Goal: Check status: Check status

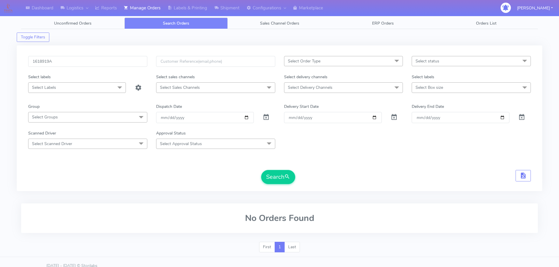
click at [119, 60] on input "1618919A" at bounding box center [87, 61] width 119 height 11
type input "1619390"
click at [265, 116] on span at bounding box center [266, 119] width 7 height 6
click at [281, 174] on button "Search" at bounding box center [278, 177] width 34 height 14
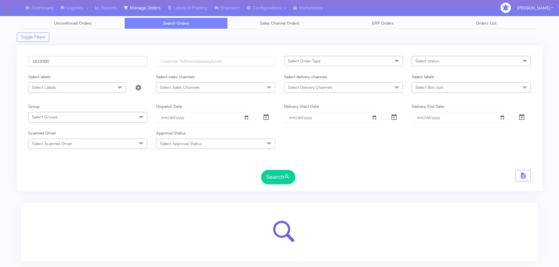
click at [65, 62] on input "1619390" at bounding box center [87, 61] width 119 height 11
click at [280, 172] on button "Search" at bounding box center [278, 177] width 34 height 14
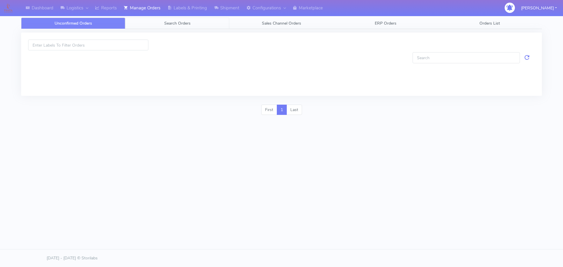
click at [170, 25] on span "Search Orders" at bounding box center [177, 24] width 26 height 6
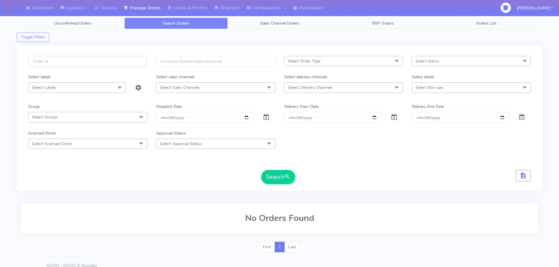
click at [123, 61] on input "text" at bounding box center [87, 61] width 119 height 11
paste input "1619390"
type input "1619390"
click at [266, 118] on span at bounding box center [266, 119] width 7 height 6
click at [276, 178] on button "Search" at bounding box center [278, 177] width 34 height 14
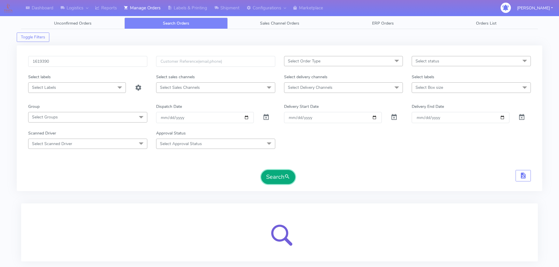
click at [279, 180] on button "Search" at bounding box center [278, 177] width 34 height 14
click at [103, 61] on input "1619390" at bounding box center [87, 61] width 119 height 11
click at [89, 62] on input "1619390" at bounding box center [87, 61] width 119 height 11
click at [33, 62] on input "1619390" at bounding box center [87, 61] width 119 height 11
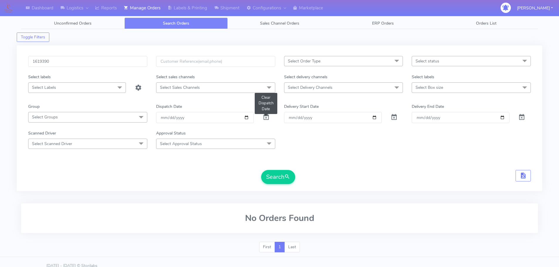
click at [264, 117] on span at bounding box center [266, 119] width 7 height 6
click at [272, 175] on button "Search" at bounding box center [278, 177] width 34 height 14
click at [121, 63] on input "1619390" at bounding box center [87, 61] width 119 height 11
click at [209, 65] on input "text" at bounding box center [215, 61] width 119 height 11
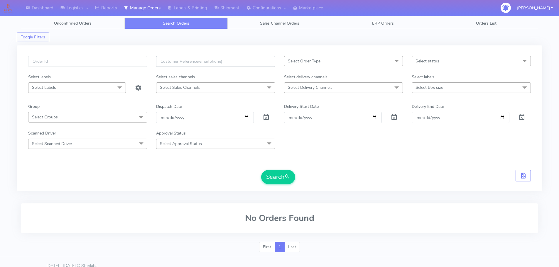
paste input "[PERSON_NAME][EMAIL_ADDRESS][PERSON_NAME][DOMAIN_NAME]"
type input "[PERSON_NAME][EMAIL_ADDRESS][PERSON_NAME][DOMAIN_NAME]"
click at [280, 177] on button "Search" at bounding box center [278, 177] width 34 height 14
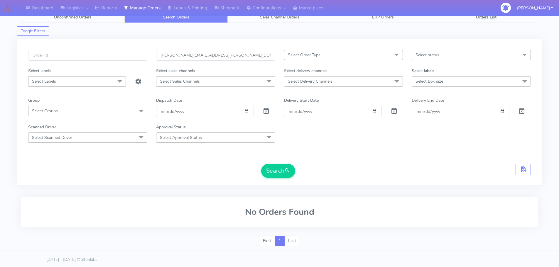
scroll to position [8, 0]
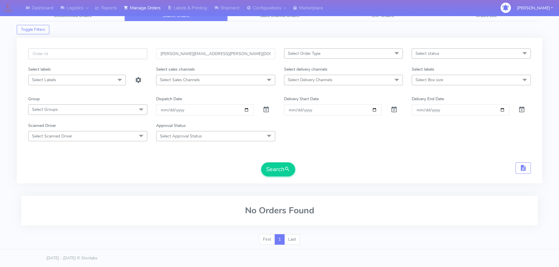
click at [98, 58] on input "text" at bounding box center [87, 53] width 119 height 11
paste input "1619611"
type input "1619611"
click at [269, 109] on span at bounding box center [266, 111] width 7 height 6
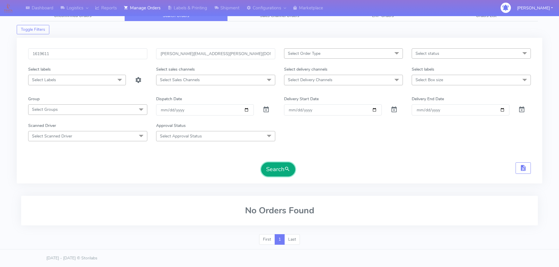
click at [280, 176] on button "Search" at bounding box center [278, 170] width 34 height 14
click at [82, 55] on input "1619611" at bounding box center [87, 53] width 119 height 11
click at [266, 108] on span at bounding box center [266, 111] width 7 height 6
click at [283, 175] on button "Search" at bounding box center [278, 170] width 34 height 14
click at [200, 53] on input "[PERSON_NAME][EMAIL_ADDRESS][PERSON_NAME][DOMAIN_NAME]" at bounding box center [215, 53] width 119 height 11
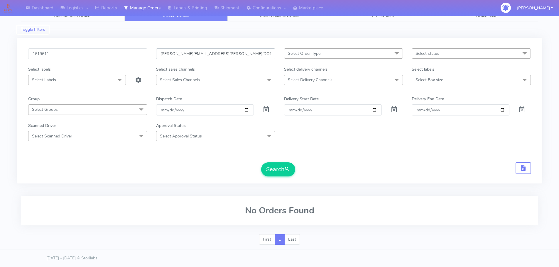
click at [200, 53] on input "[PERSON_NAME][EMAIL_ADDRESS][PERSON_NAME][DOMAIN_NAME]" at bounding box center [215, 53] width 119 height 11
click at [287, 174] on button "Search" at bounding box center [278, 170] width 34 height 14
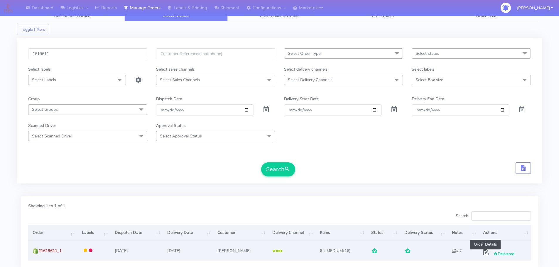
click at [484, 252] on span at bounding box center [485, 254] width 11 height 6
select select "5"
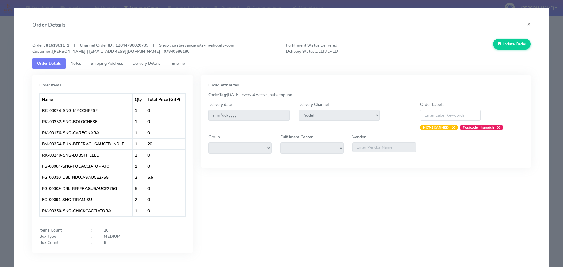
click at [122, 65] on span "Shipping Address" at bounding box center [107, 64] width 33 height 6
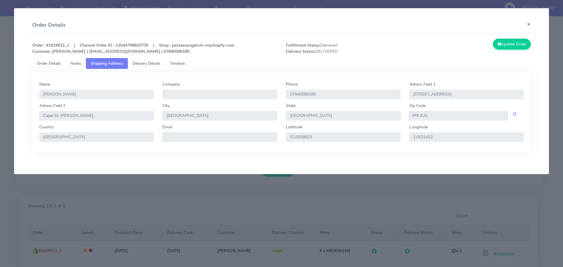
click at [136, 67] on link "Delivery Details" at bounding box center [146, 63] width 37 height 11
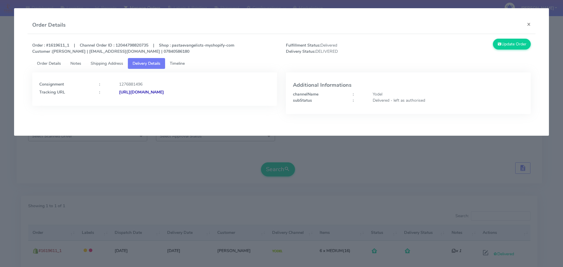
click at [185, 63] on span "Timeline" at bounding box center [177, 64] width 15 height 6
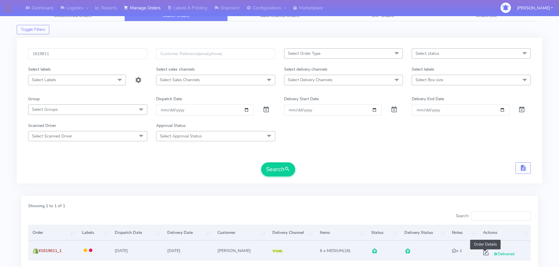
click at [485, 251] on span at bounding box center [485, 254] width 11 height 6
select select "5"
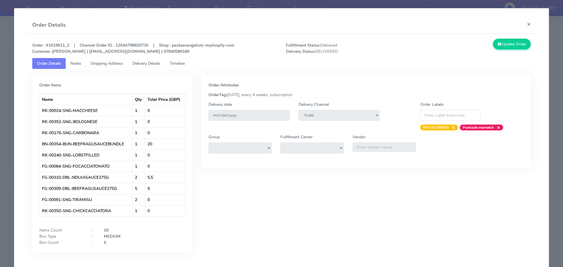
click at [126, 63] on link "Shipping Address" at bounding box center [107, 63] width 42 height 11
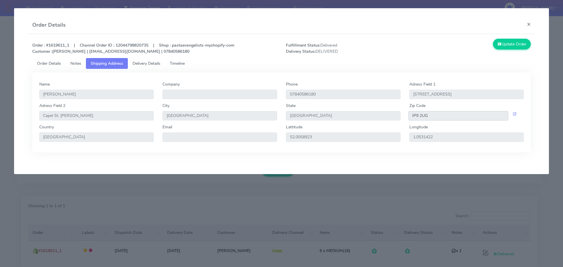
drag, startPoint x: 446, startPoint y: 117, endPoint x: 406, endPoint y: 117, distance: 39.3
click at [406, 117] on div "IP9 2UG" at bounding box center [466, 115] width 123 height 9
click at [148, 65] on span "Delivery Details" at bounding box center [147, 64] width 28 height 6
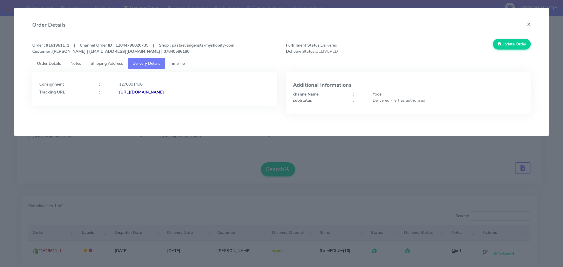
click at [164, 92] on strong "[URL][DOMAIN_NAME]" at bounding box center [141, 92] width 45 height 6
click at [532, 21] on button "×" at bounding box center [528, 24] width 13 height 16
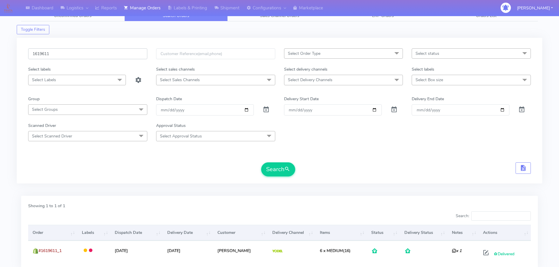
click at [71, 56] on input "1619611" at bounding box center [87, 53] width 119 height 11
paste input "K2KEJW8"
click at [145, 52] on input "1K2KEJW8" at bounding box center [87, 53] width 119 height 11
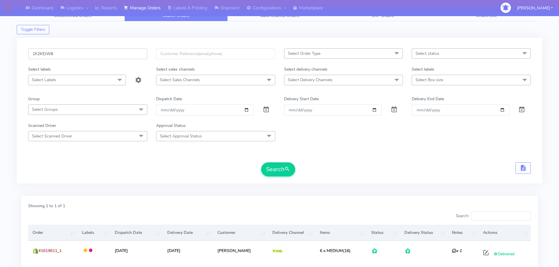
paste input "618836"
type input "1618836"
click at [266, 109] on span at bounding box center [266, 111] width 7 height 6
click at [275, 166] on button "Search" at bounding box center [278, 170] width 34 height 14
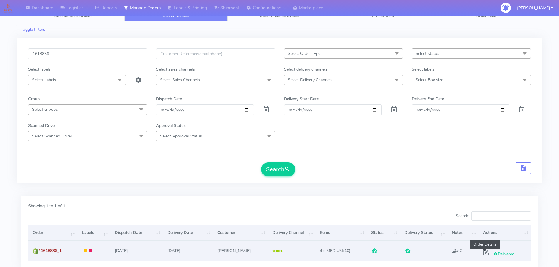
click at [484, 251] on span at bounding box center [485, 254] width 11 height 6
select select "5"
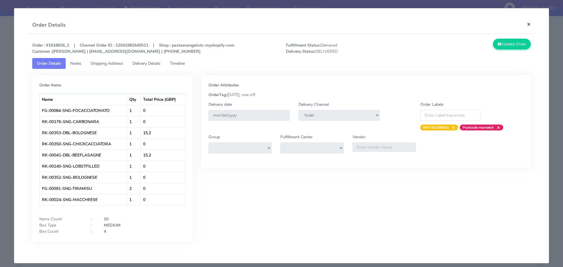
click at [527, 24] on button "×" at bounding box center [528, 24] width 13 height 16
